Goal: Navigation & Orientation: Find specific page/section

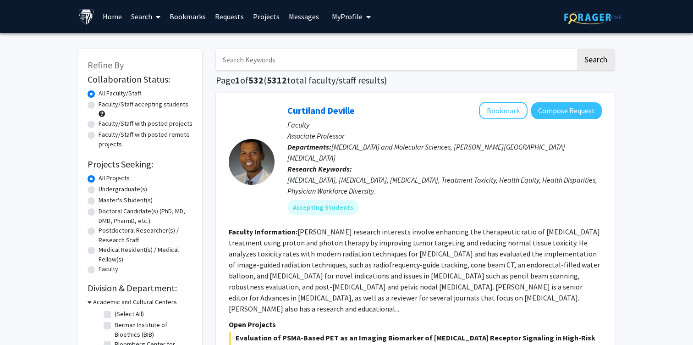
click at [99, 188] on label "Undergraduate(s)" at bounding box center [123, 189] width 49 height 10
click at [99, 188] on input "Undergraduate(s)" at bounding box center [102, 187] width 6 height 6
radio input "true"
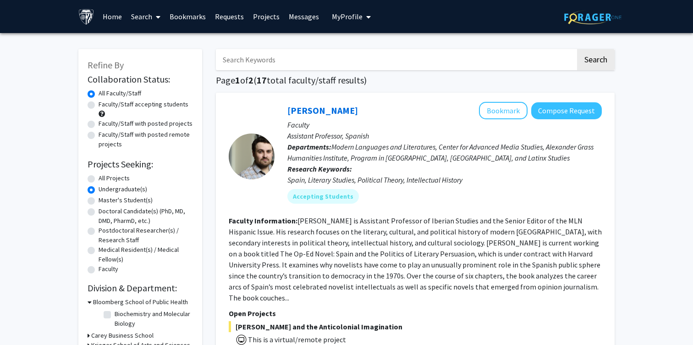
click at [193, 14] on link "Bookmarks" at bounding box center [187, 16] width 45 height 32
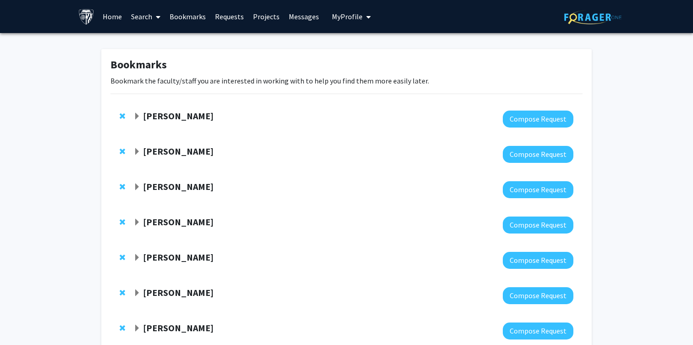
click at [136, 116] on span "Expand David Kaplan Bookmark" at bounding box center [136, 116] width 7 height 7
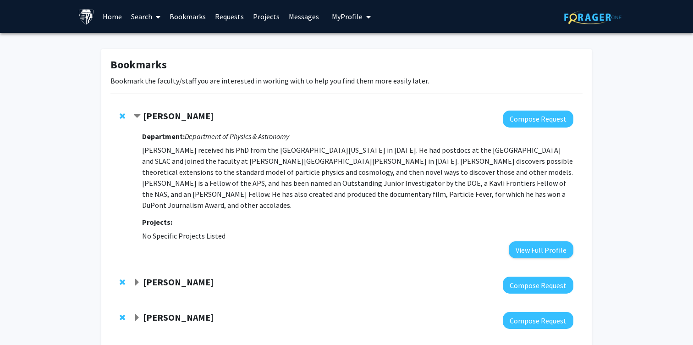
click at [136, 116] on span "Contract David Kaplan Bookmark" at bounding box center [136, 116] width 7 height 7
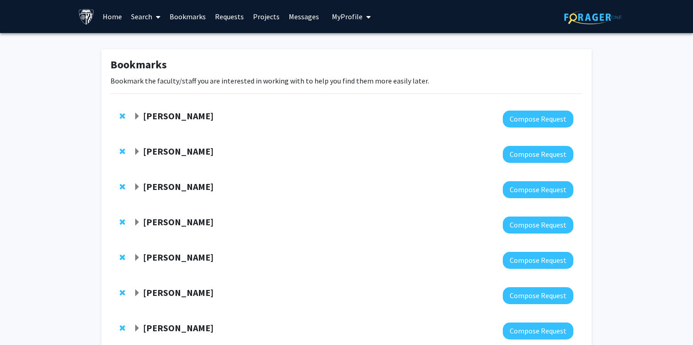
click at [137, 150] on span "Expand Emanuele Berti Bookmark" at bounding box center [136, 151] width 7 height 7
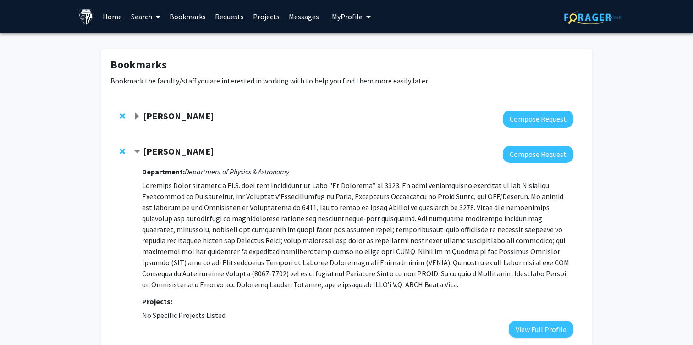
scroll to position [19, 0]
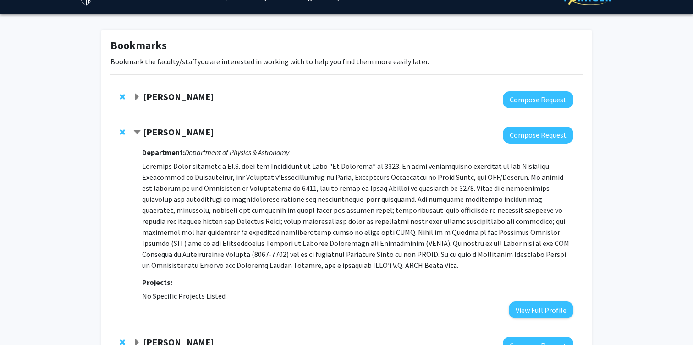
click at [138, 133] on span "Contract Emanuele Berti Bookmark" at bounding box center [136, 132] width 7 height 7
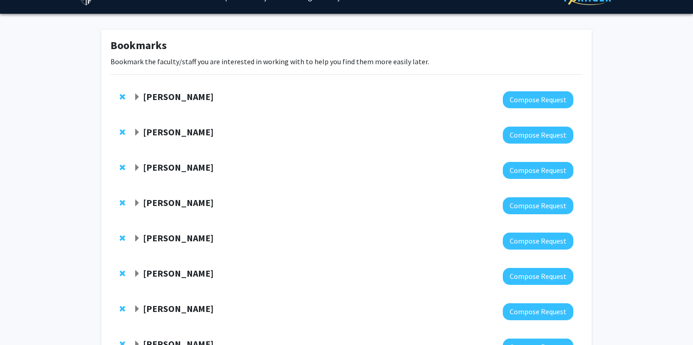
click at [138, 167] on span "Expand Petar Maksimovic Bookmark" at bounding box center [136, 167] width 7 height 7
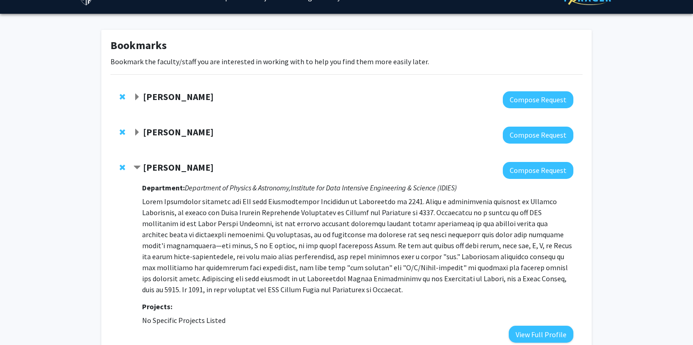
click at [144, 169] on strong "[PERSON_NAME]" at bounding box center [178, 166] width 71 height 11
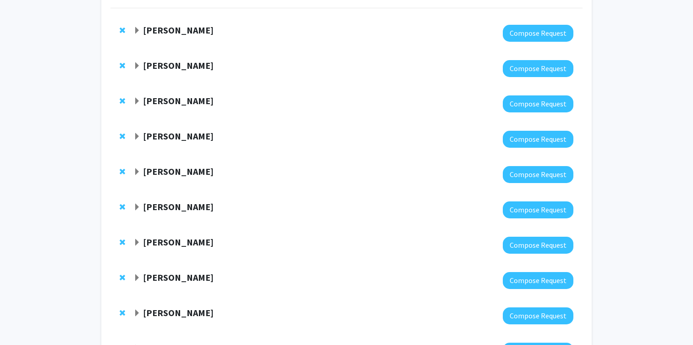
scroll to position [89, 0]
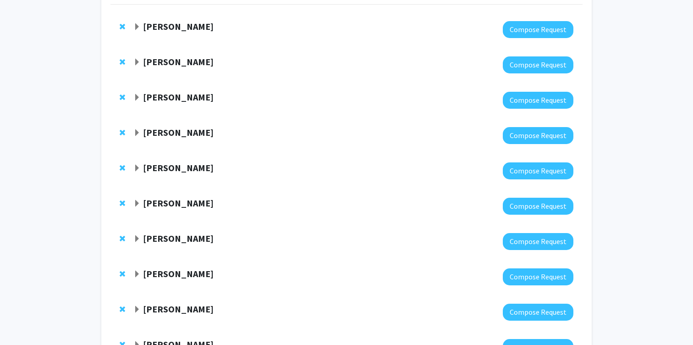
click at [149, 135] on strong "[PERSON_NAME]" at bounding box center [178, 132] width 71 height 11
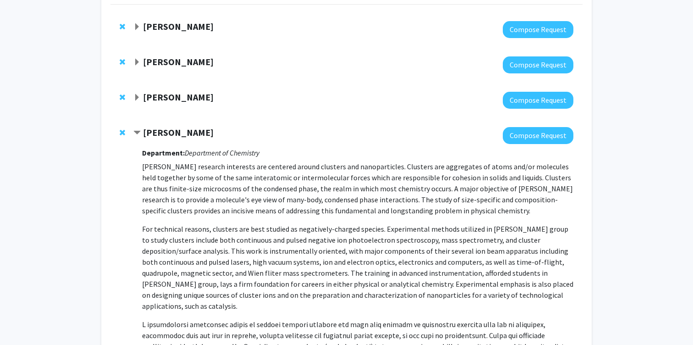
click at [149, 135] on strong "[PERSON_NAME]" at bounding box center [178, 132] width 71 height 11
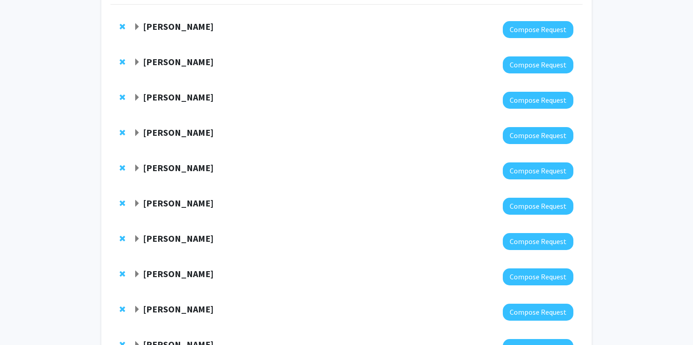
click at [166, 169] on strong "[PERSON_NAME]" at bounding box center [178, 167] width 71 height 11
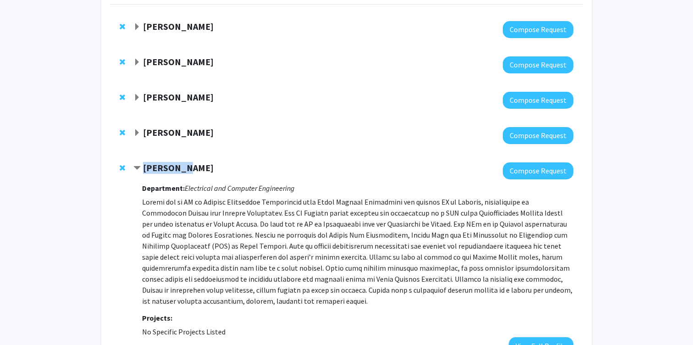
click at [166, 169] on strong "[PERSON_NAME]" at bounding box center [178, 167] width 71 height 11
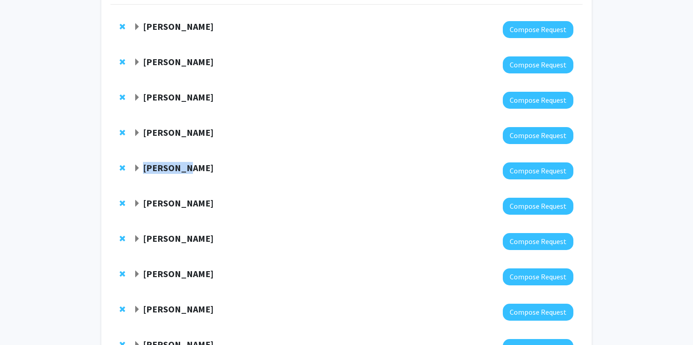
scroll to position [121, 0]
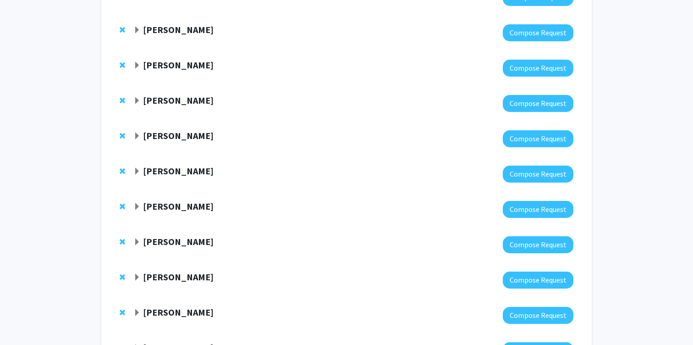
click at [148, 162] on div "[PERSON_NAME] Compose Request" at bounding box center [346, 173] width 472 height 35
click at [147, 171] on strong "[PERSON_NAME]" at bounding box center [178, 170] width 71 height 11
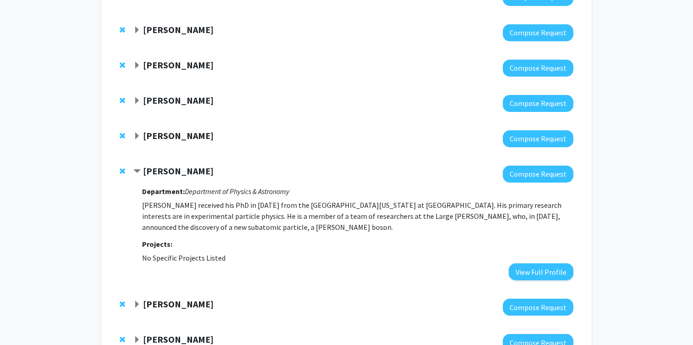
click at [147, 171] on strong "[PERSON_NAME]" at bounding box center [178, 170] width 71 height 11
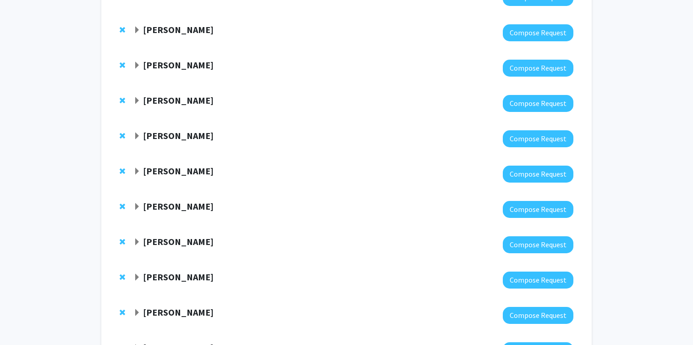
click at [138, 210] on span "Expand Yannis Paulus Bookmark" at bounding box center [136, 206] width 7 height 7
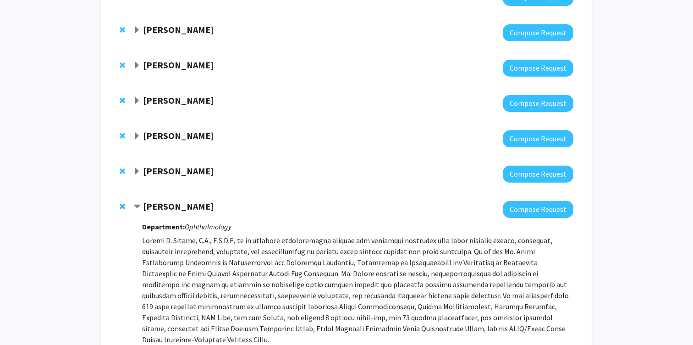
click at [138, 209] on span "Contract Yannis Paulus Bookmark" at bounding box center [136, 206] width 7 height 7
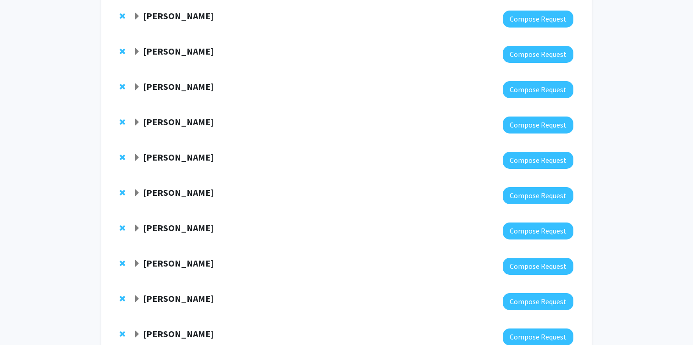
scroll to position [173, 0]
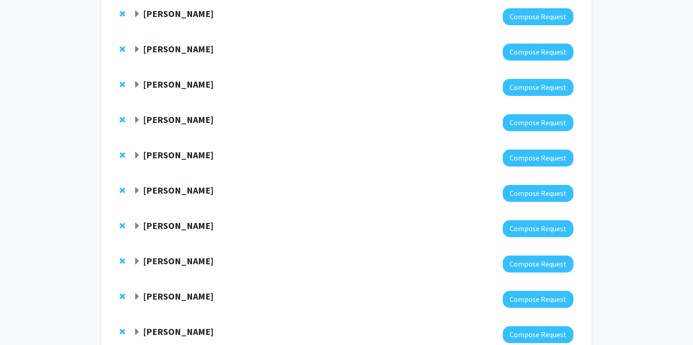
click at [149, 188] on strong "[PERSON_NAME]" at bounding box center [178, 189] width 71 height 11
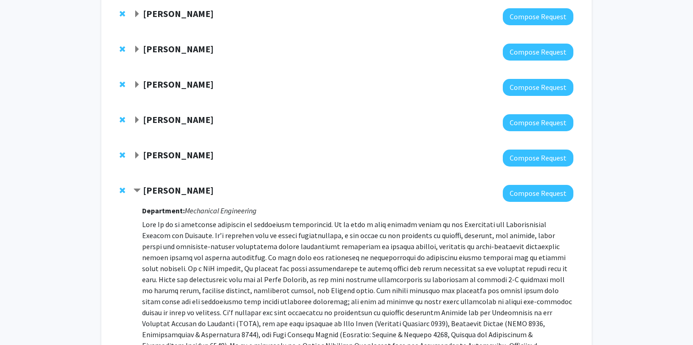
click at [149, 188] on strong "[PERSON_NAME]" at bounding box center [178, 189] width 71 height 11
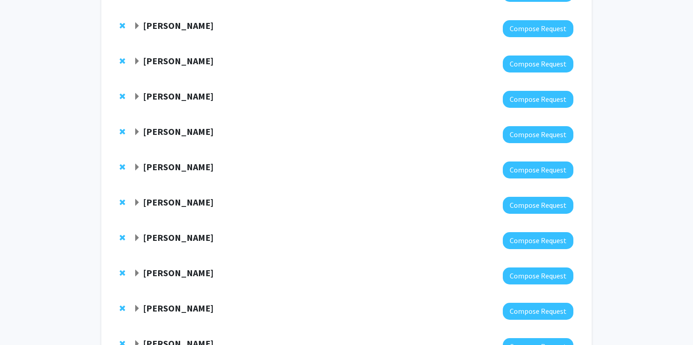
scroll to position [228, 0]
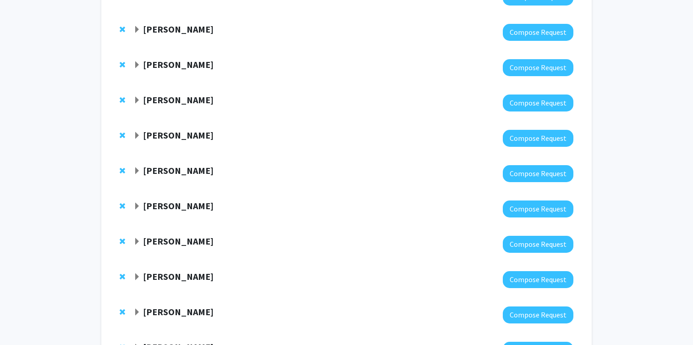
click at [155, 174] on strong "[PERSON_NAME]" at bounding box center [178, 170] width 71 height 11
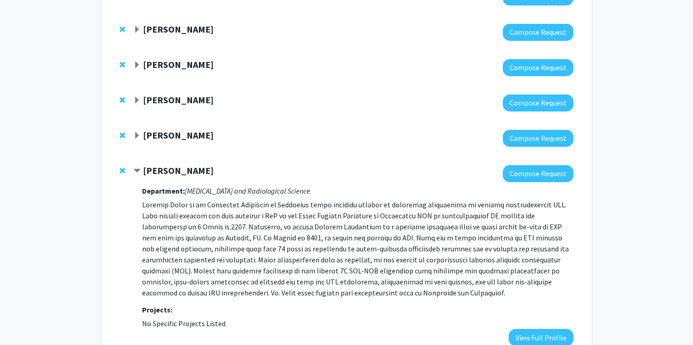
click at [155, 174] on strong "[PERSON_NAME]" at bounding box center [178, 170] width 71 height 11
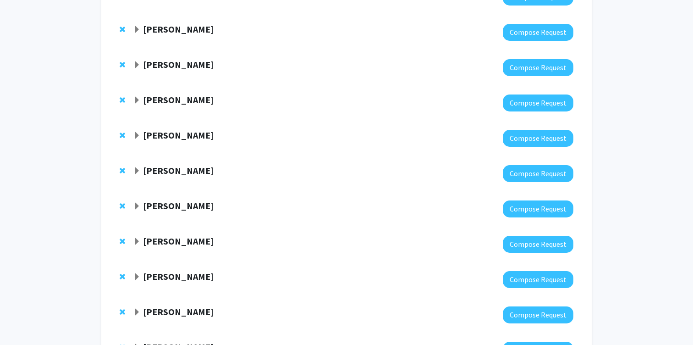
click at [79, 198] on div "Bookmarks Bookmark the faculty/staff you are interested in working with to help…" at bounding box center [346, 313] width 693 height 1016
click at [154, 207] on strong "[PERSON_NAME]" at bounding box center [178, 205] width 71 height 11
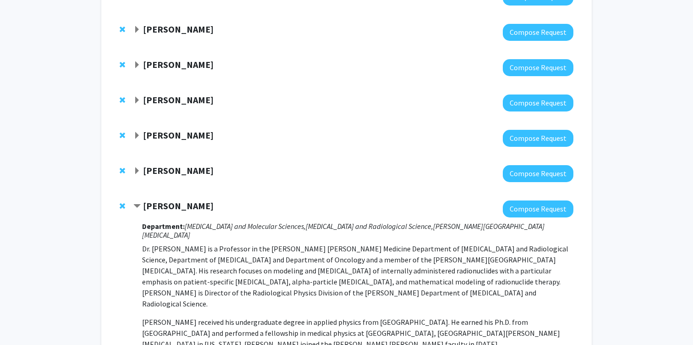
click at [142, 207] on div "[PERSON_NAME]" at bounding box center [232, 205] width 198 height 11
click at [136, 205] on span "Contract George Sgouros Bookmark" at bounding box center [136, 206] width 7 height 7
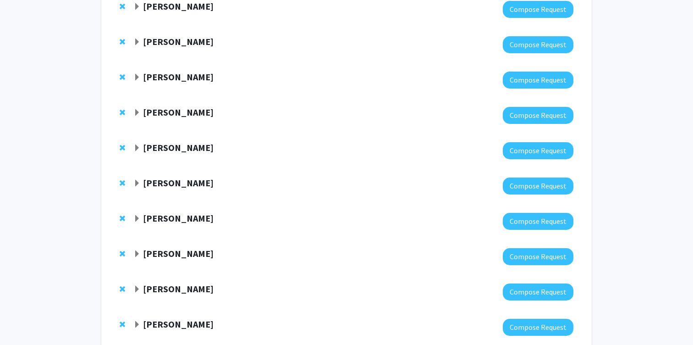
scroll to position [329, 0]
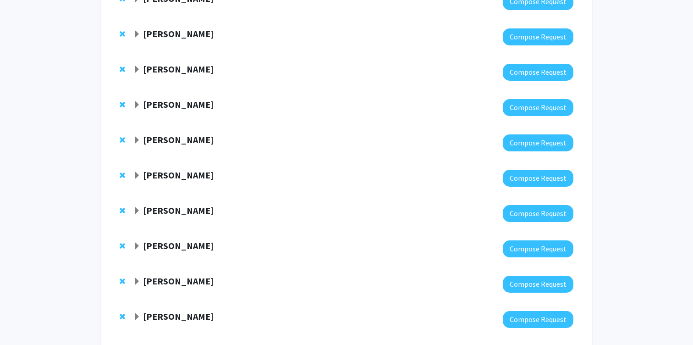
click at [138, 140] on span "Expand Tyrel McQueen Bookmark" at bounding box center [136, 140] width 7 height 7
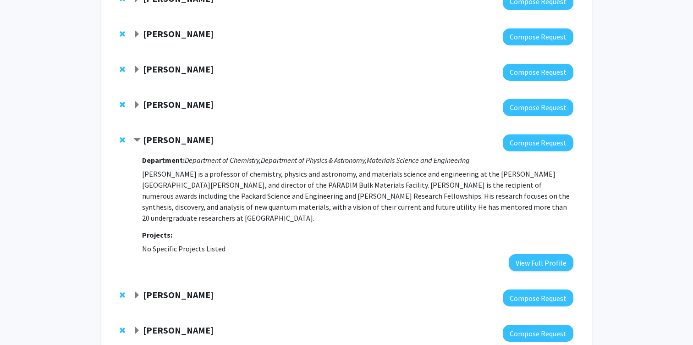
click at [138, 140] on span "Contract Tyrel McQueen Bookmark" at bounding box center [136, 140] width 7 height 7
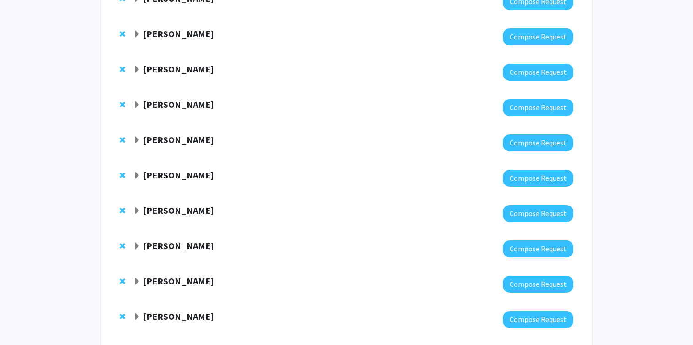
click at [136, 174] on span "Expand Somnath Ghosh Bookmark" at bounding box center [136, 175] width 7 height 7
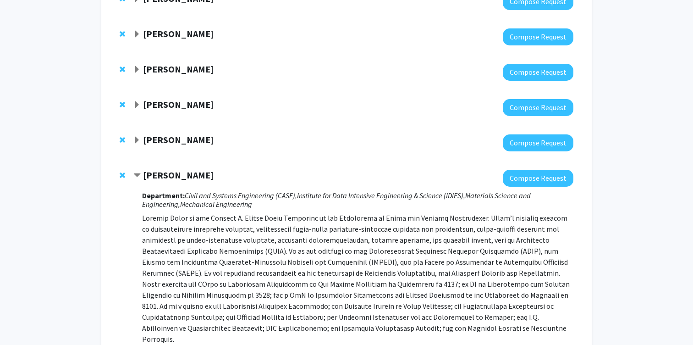
click at [136, 174] on span "Contract Somnath Ghosh Bookmark" at bounding box center [136, 175] width 7 height 7
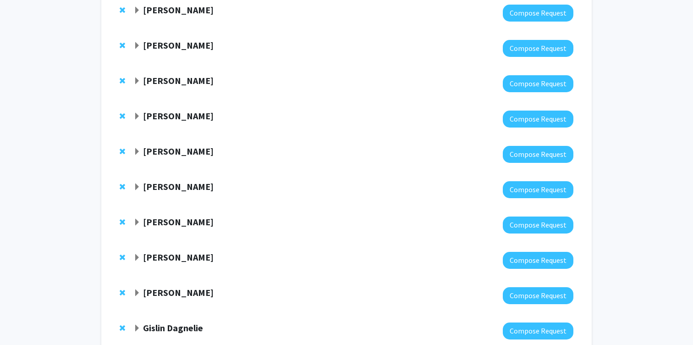
scroll to position [452, 0]
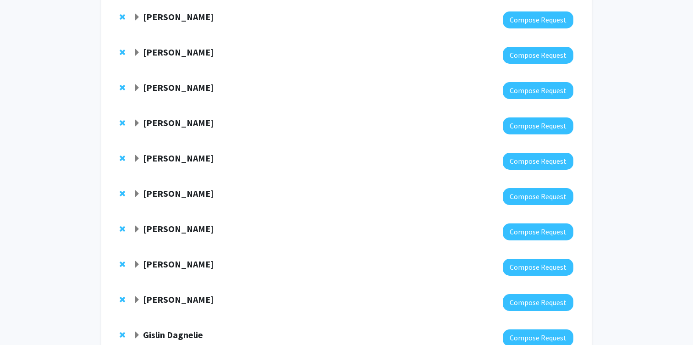
click at [135, 86] on span "Expand Laszlo Kecskes Bookmark" at bounding box center [136, 87] width 7 height 7
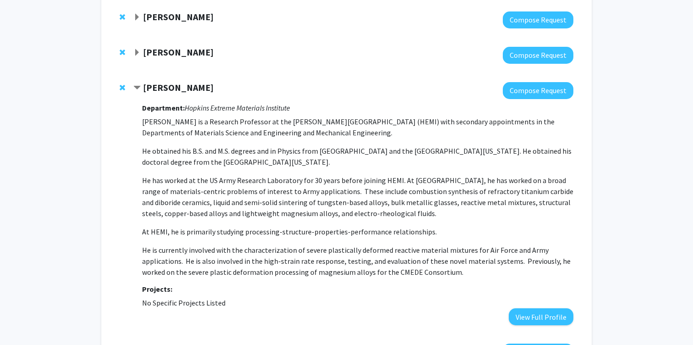
click at [135, 86] on span "Contract Laszlo Kecskes Bookmark" at bounding box center [136, 87] width 7 height 7
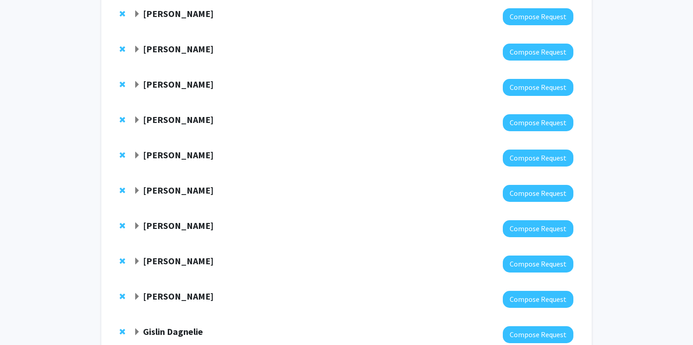
scroll to position [456, 0]
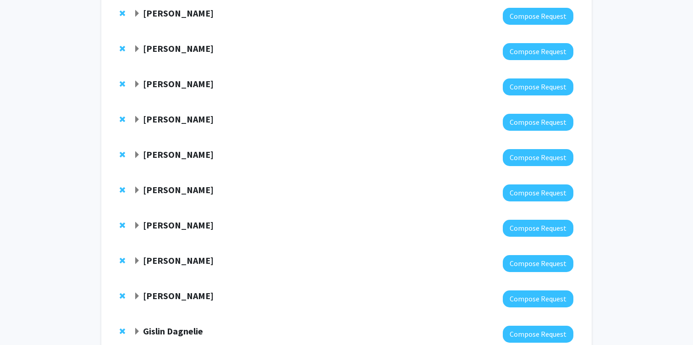
click at [137, 83] on span "Expand Laszlo Kecskes Bookmark" at bounding box center [136, 84] width 7 height 7
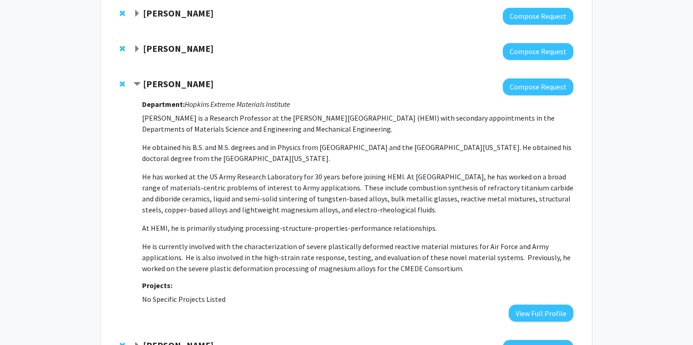
click at [137, 83] on span "Contract Laszlo Kecskes Bookmark" at bounding box center [136, 84] width 7 height 7
